Goal: Find specific page/section: Find specific page/section

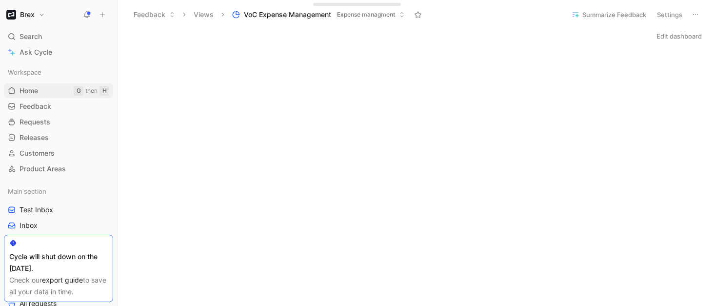
click at [54, 88] on link "Home G then H" at bounding box center [58, 90] width 109 height 15
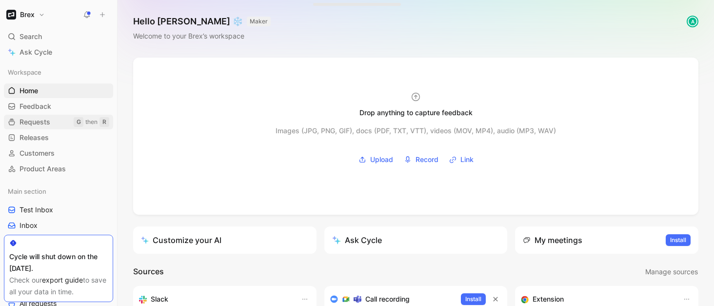
click at [46, 120] on span "Requests" at bounding box center [35, 122] width 31 height 10
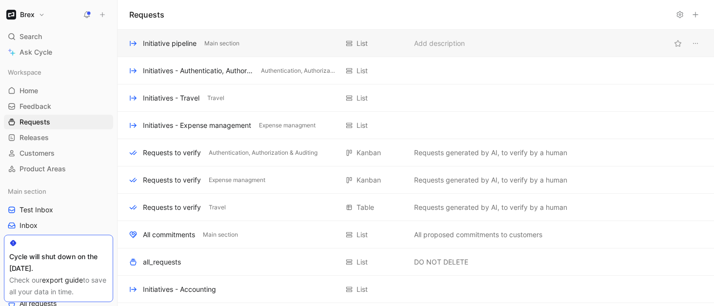
click at [174, 40] on div "Initiative pipeline" at bounding box center [170, 44] width 54 height 12
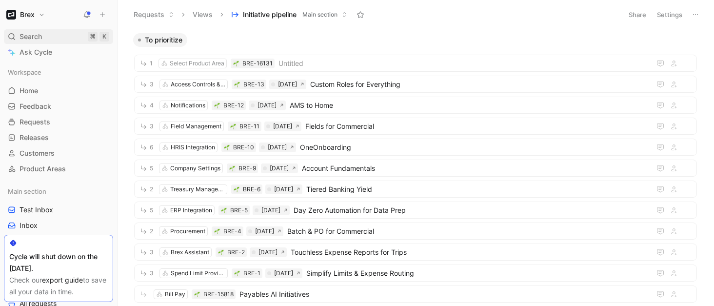
click at [45, 32] on div "Search ⌘ K" at bounding box center [58, 36] width 109 height 15
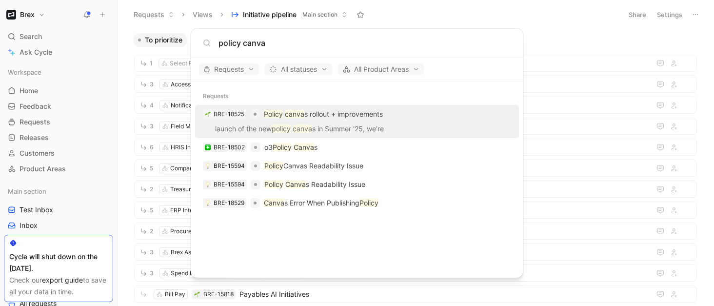
type input "policy canva"
click at [326, 122] on div "BRE-18525 Policy canva s rollout + improvements" at bounding box center [357, 114] width 318 height 18
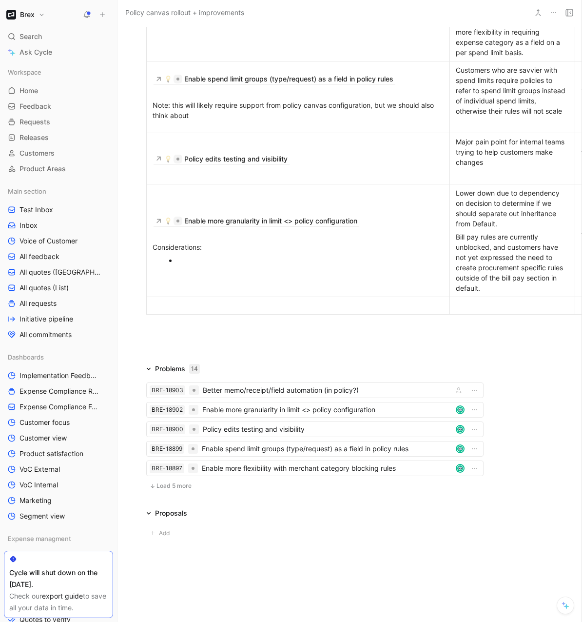
scroll to position [1497, 35]
